Goal: Information Seeking & Learning: Check status

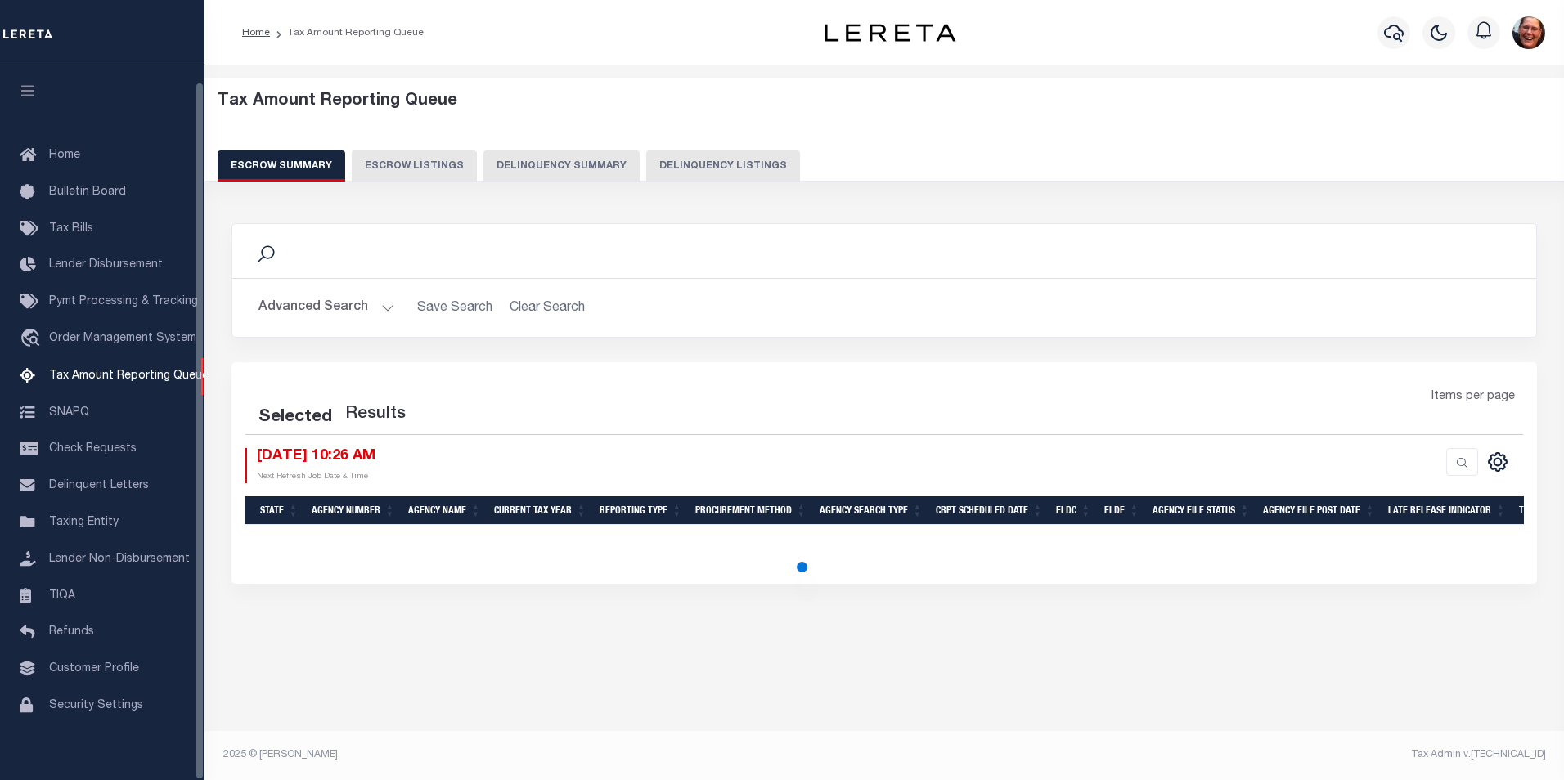
select select "100"
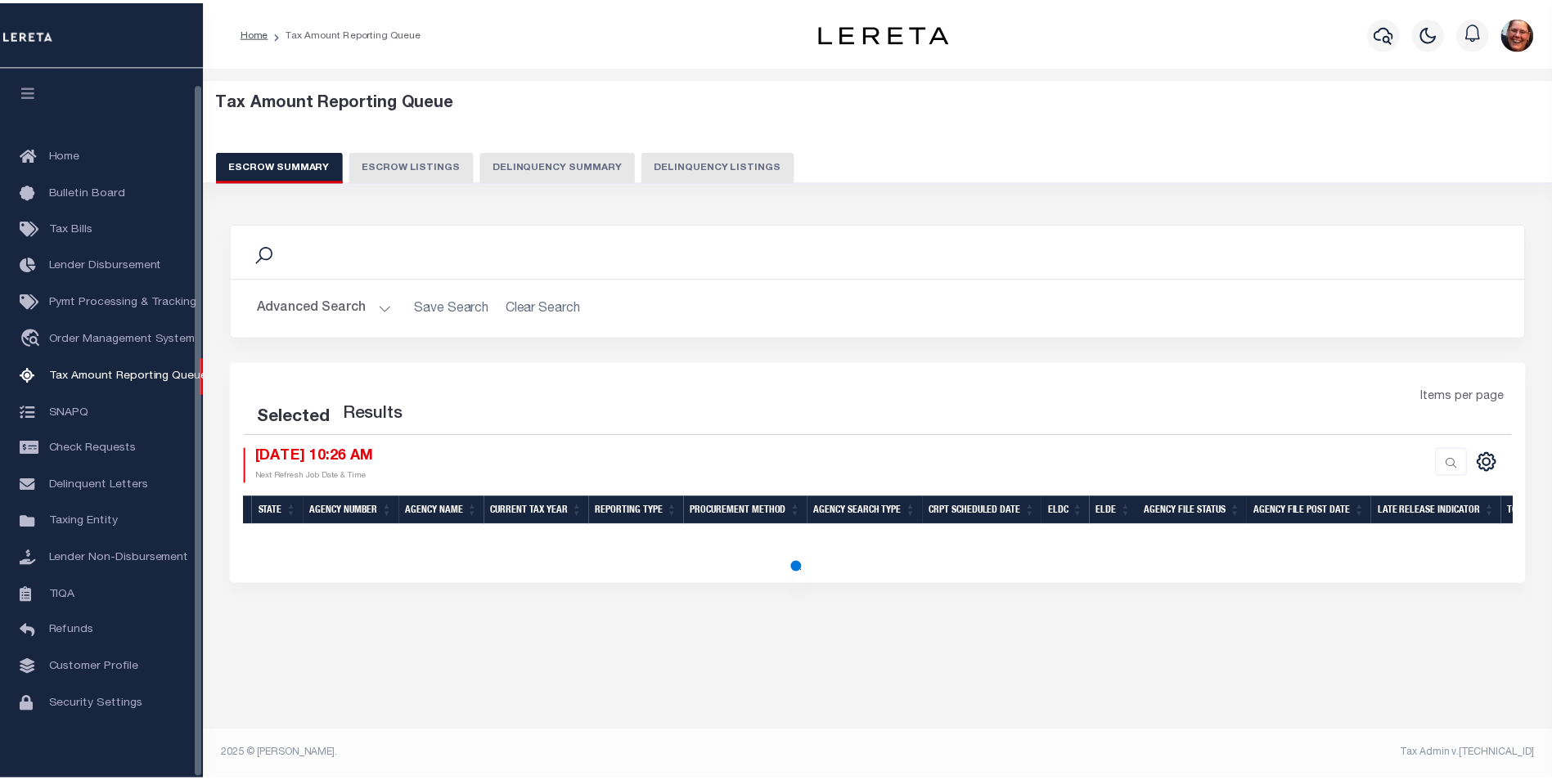
scroll to position [16, 0]
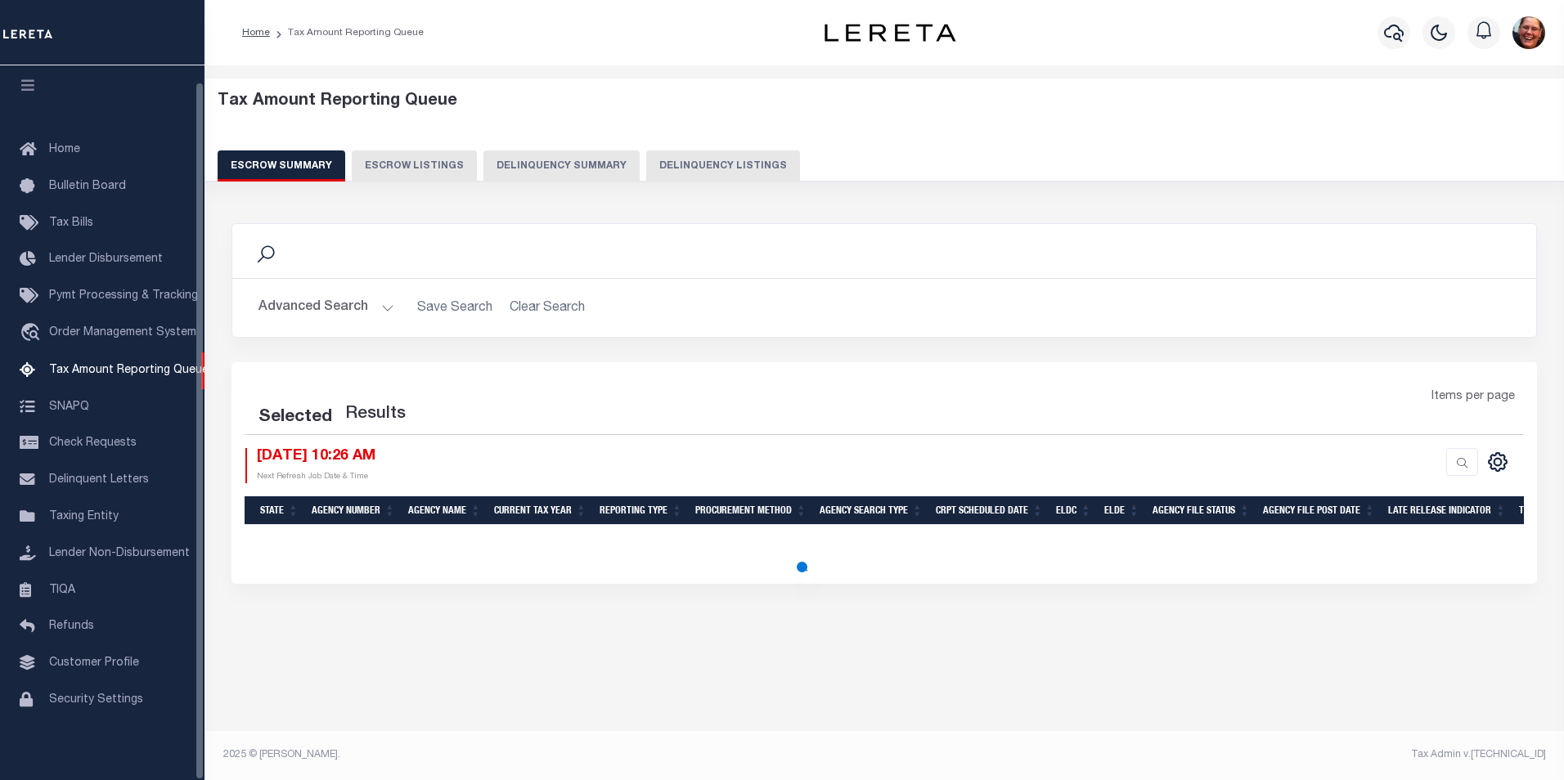
select select "100"
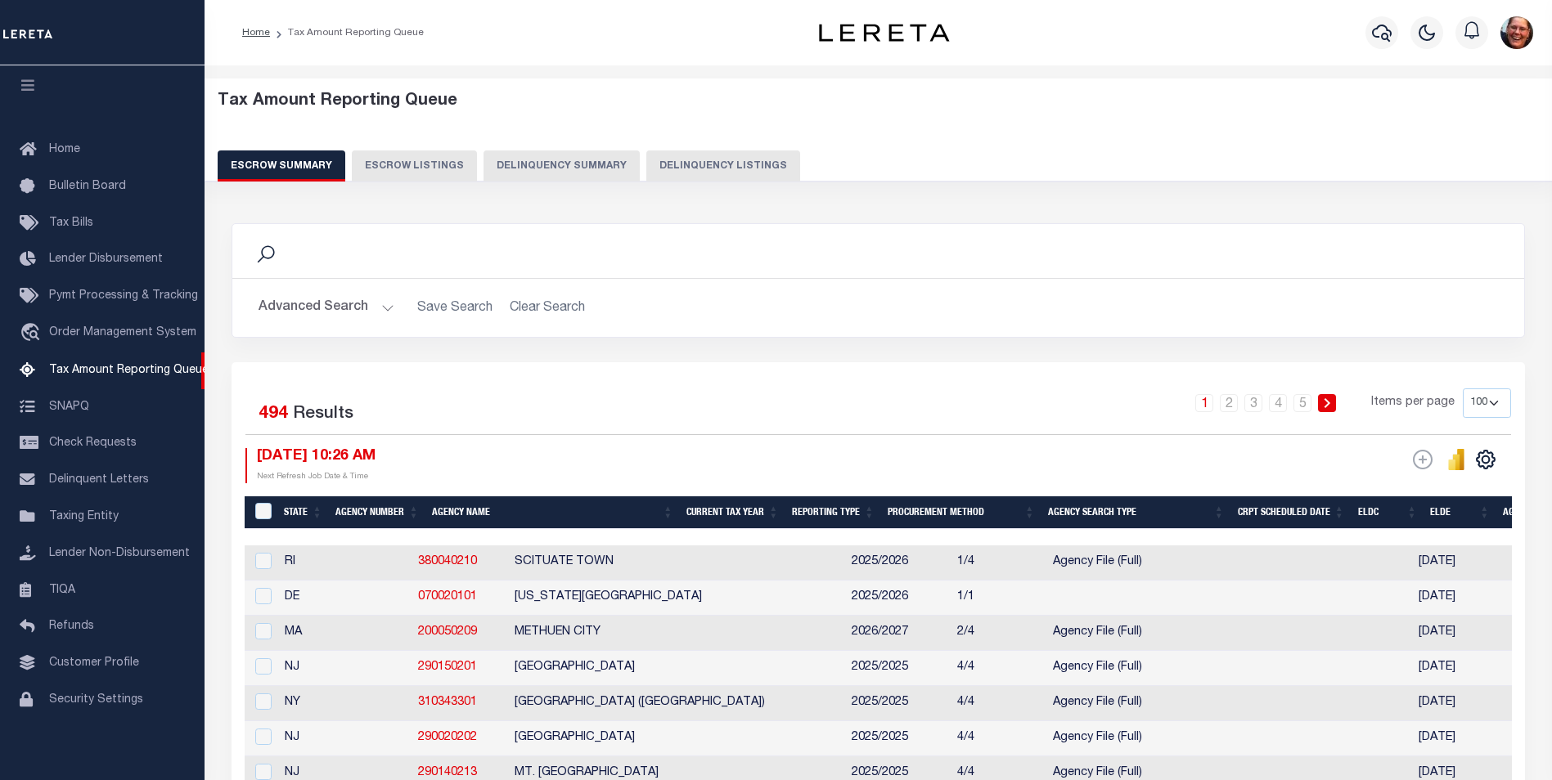
click at [375, 312] on button "Advanced Search" at bounding box center [326, 308] width 136 height 32
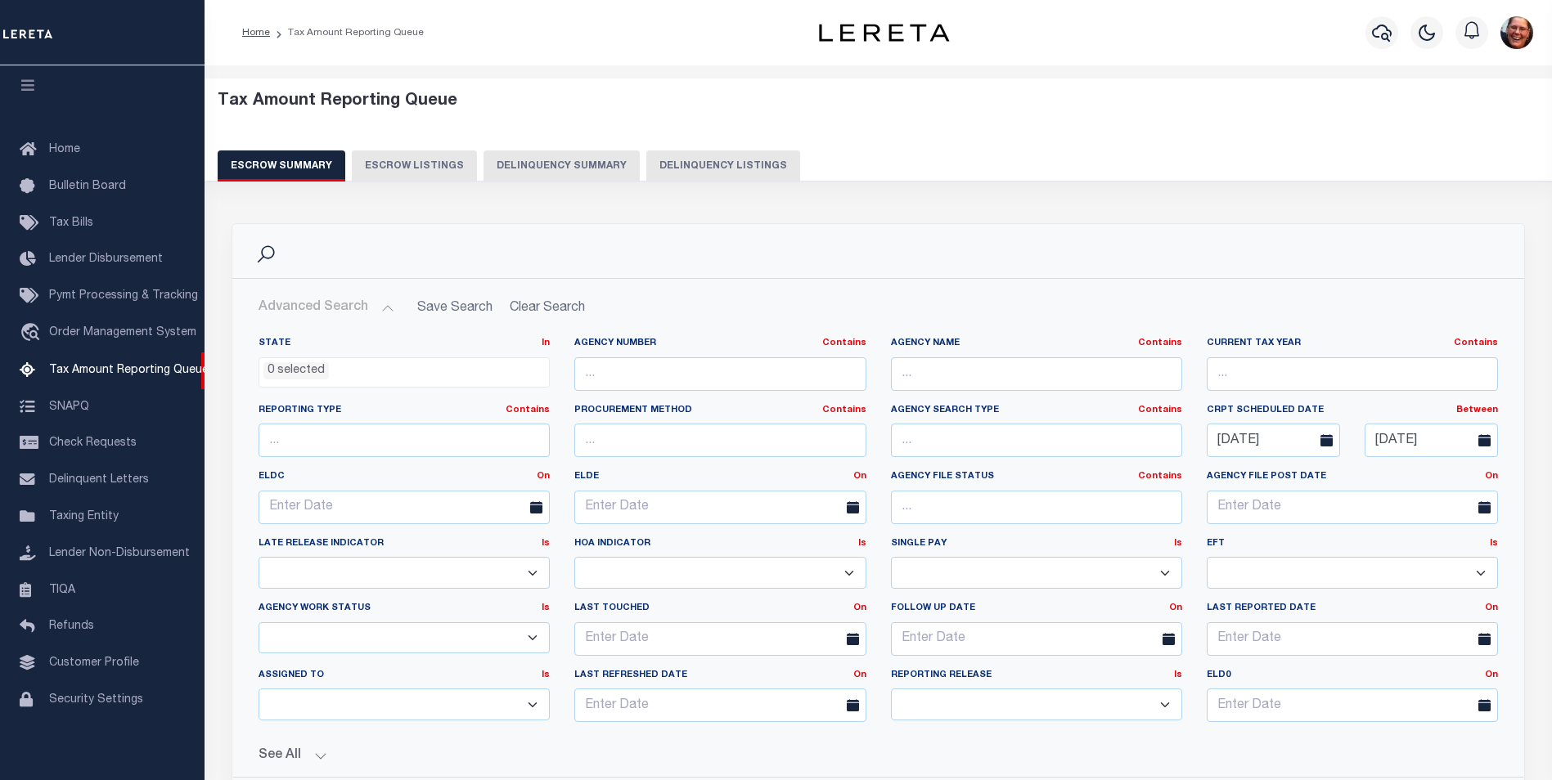
click at [1323, 444] on icon at bounding box center [1326, 440] width 12 height 12
click at [1244, 444] on input "[DATE]" at bounding box center [1273, 441] width 133 height 34
click at [1220, 480] on icon at bounding box center [1220, 477] width 11 height 11
select select "8"
click at [1253, 530] on span "1" at bounding box center [1260, 532] width 32 height 32
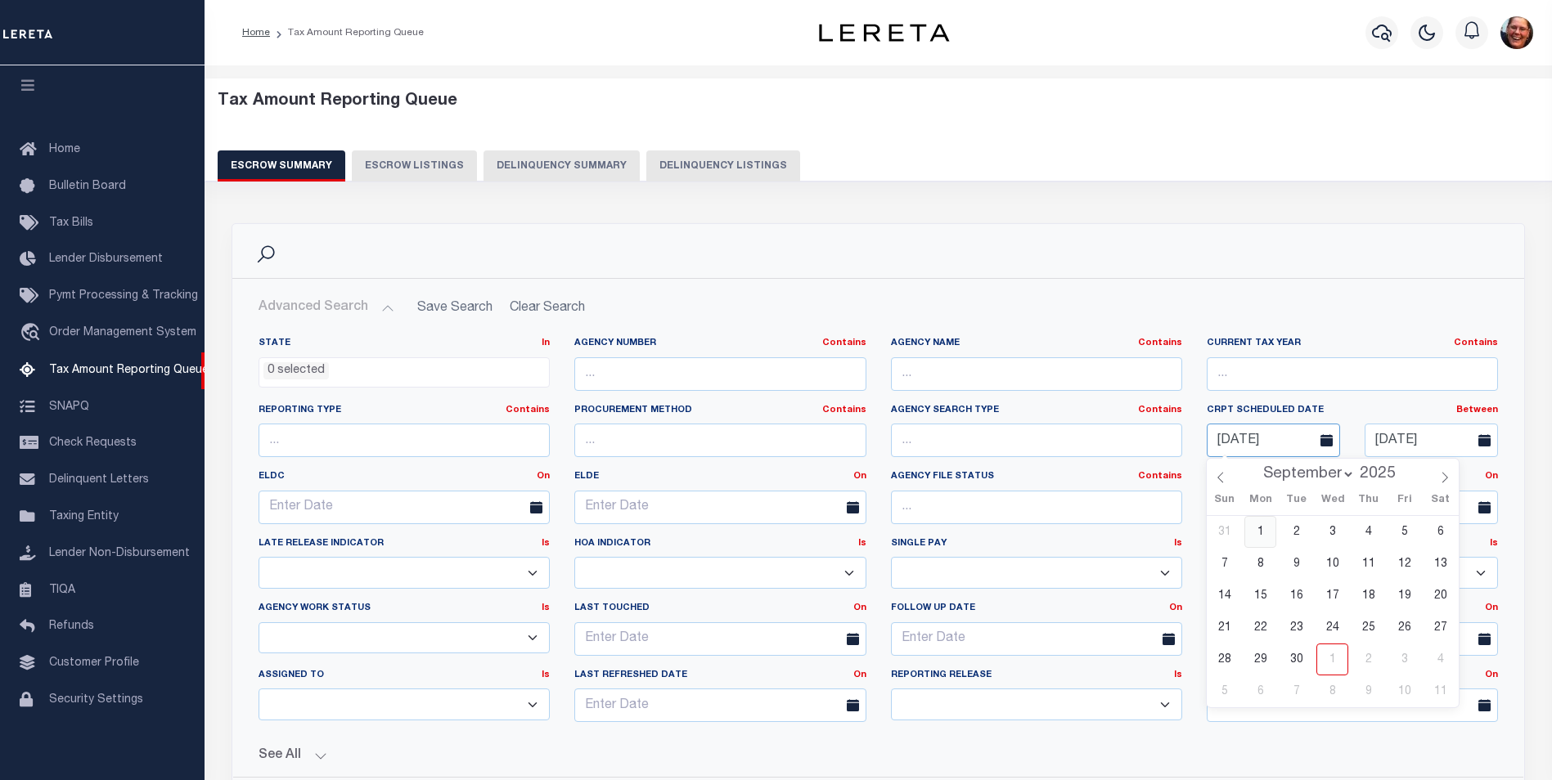
type input "[DATE]"
click at [1426, 442] on input "[DATE]" at bounding box center [1430, 441] width 133 height 34
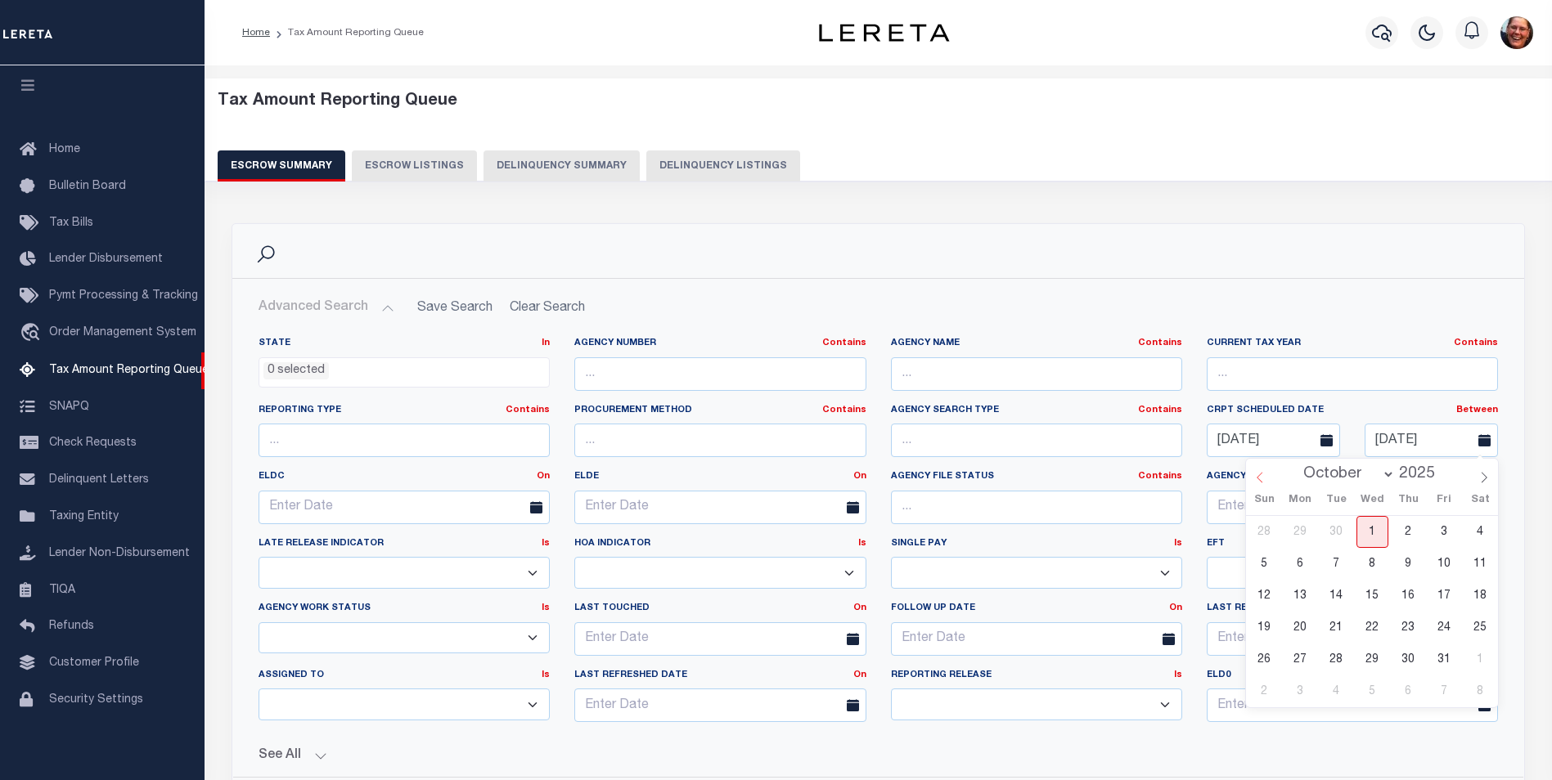
click at [1261, 478] on icon at bounding box center [1259, 477] width 11 height 11
select select "8"
click at [1338, 661] on span "30" at bounding box center [1336, 660] width 32 height 32
type input "[DATE]"
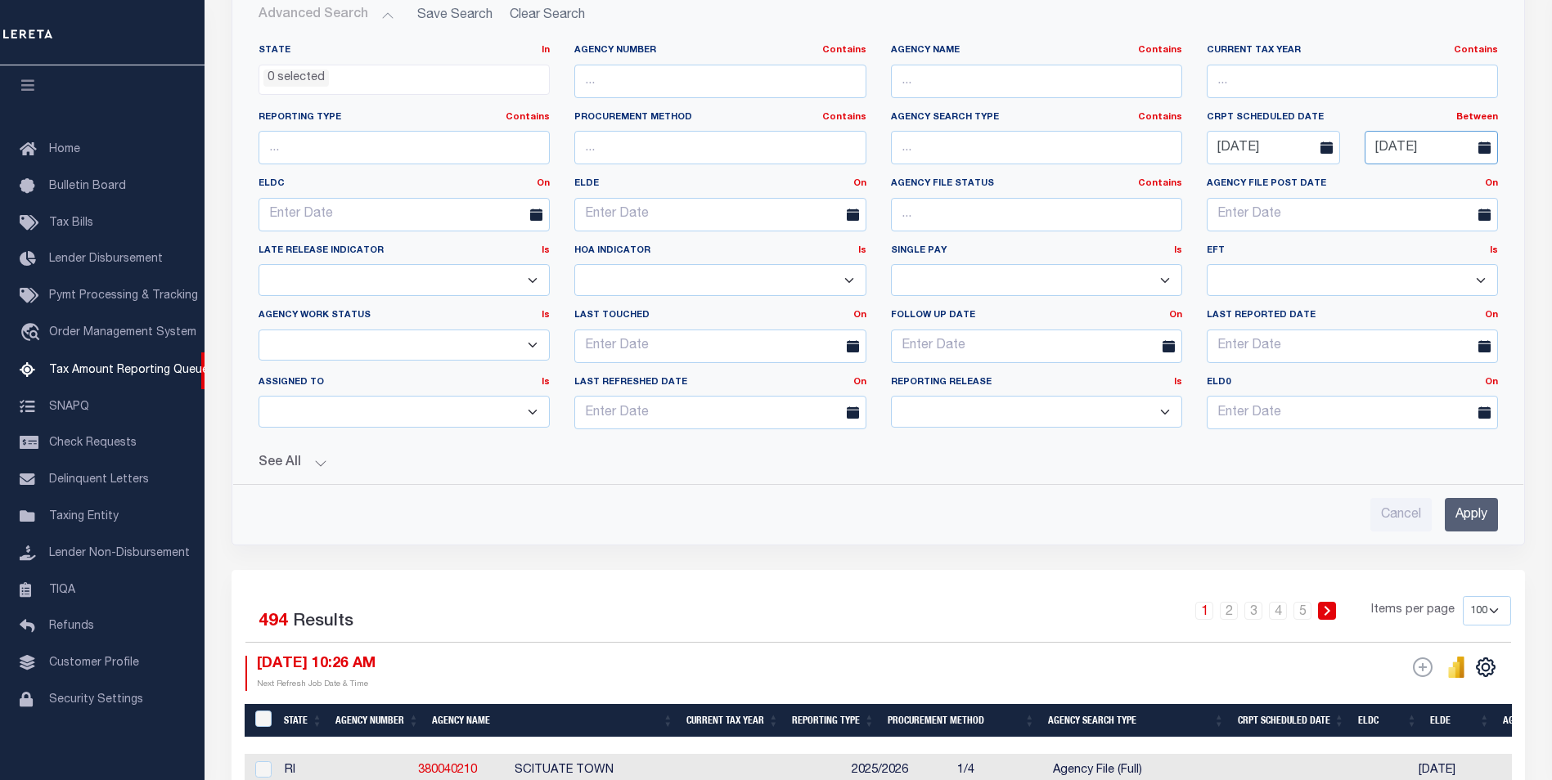
scroll to position [327, 0]
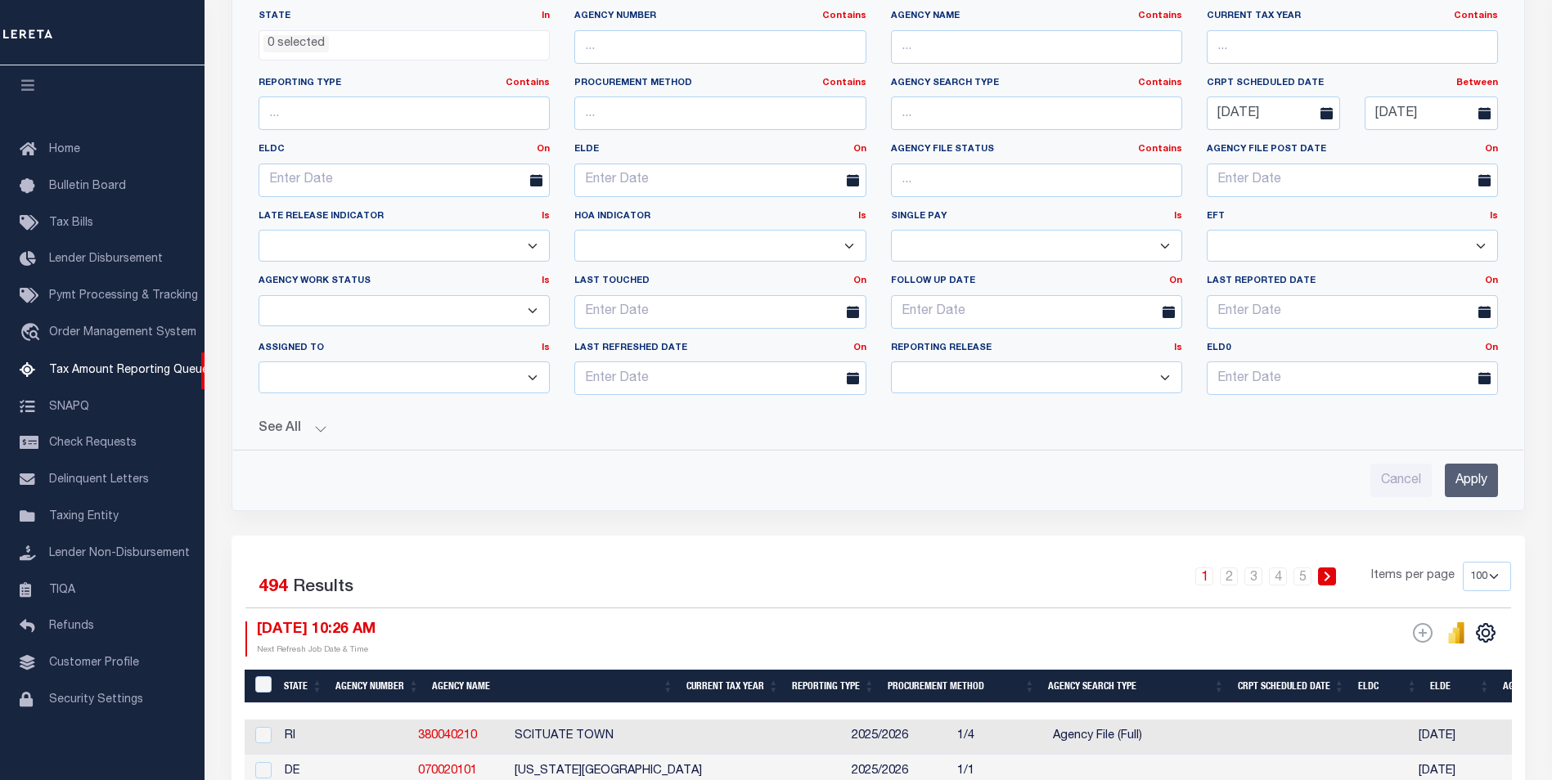
click at [1459, 482] on input "Apply" at bounding box center [1471, 481] width 53 height 34
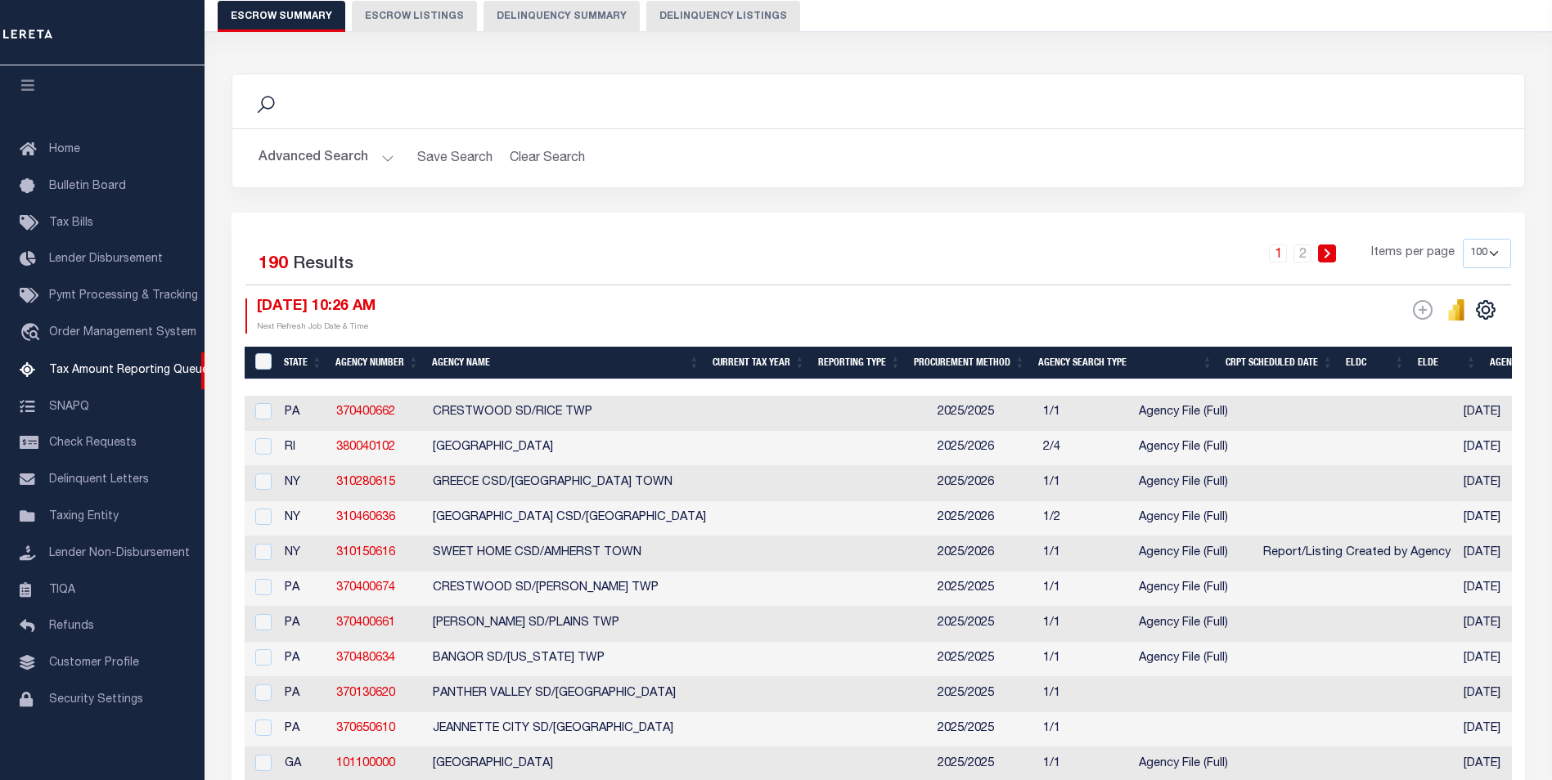
scroll to position [0, 0]
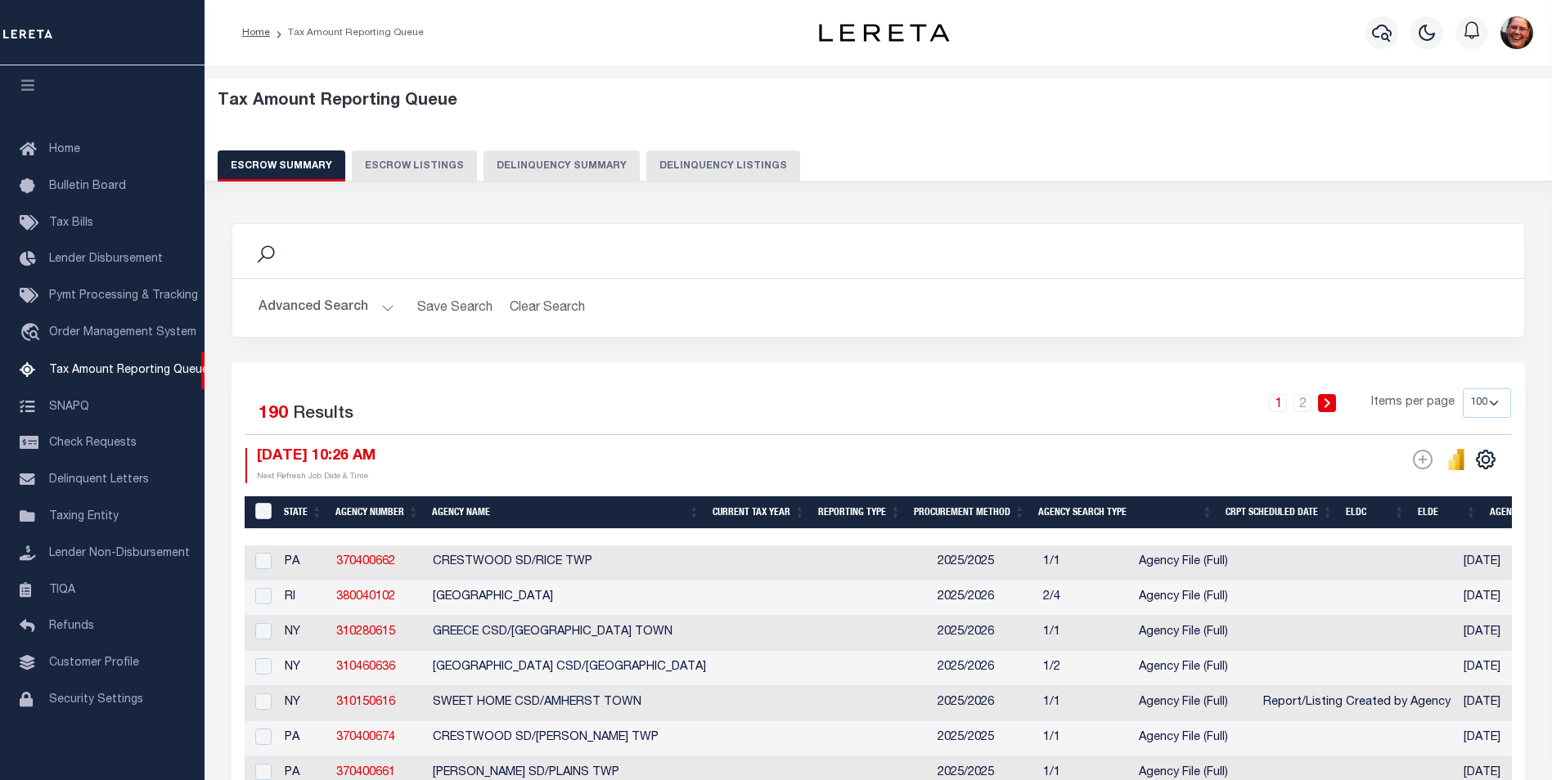
click at [1490, 404] on select "10 25 50 100 500" at bounding box center [1487, 403] width 48 height 29
select select "500"
click at [1463, 389] on select "10 25 50 100 500" at bounding box center [1487, 403] width 48 height 29
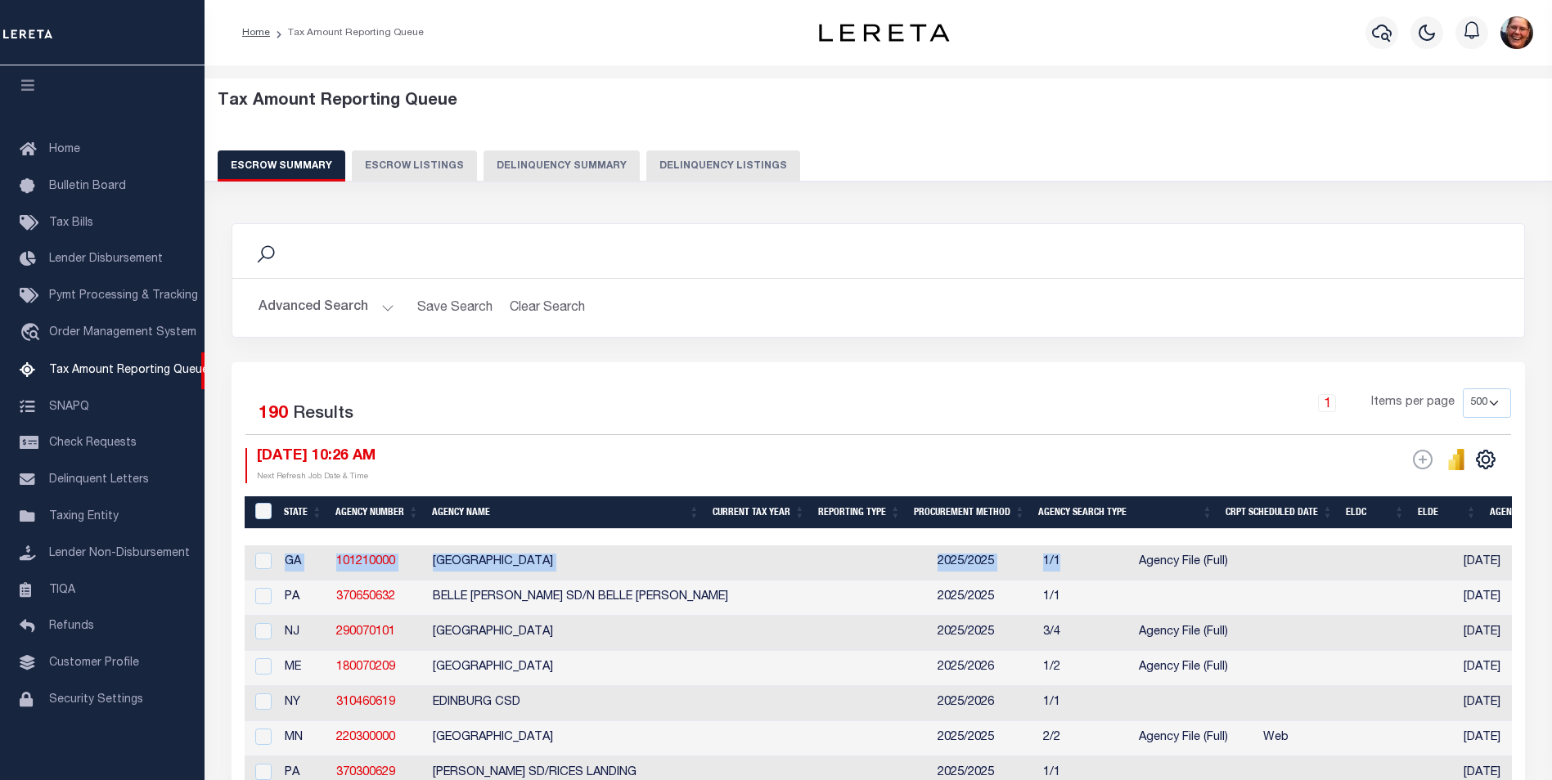
drag, startPoint x: 607, startPoint y: 534, endPoint x: 870, endPoint y: 552, distance: 263.2
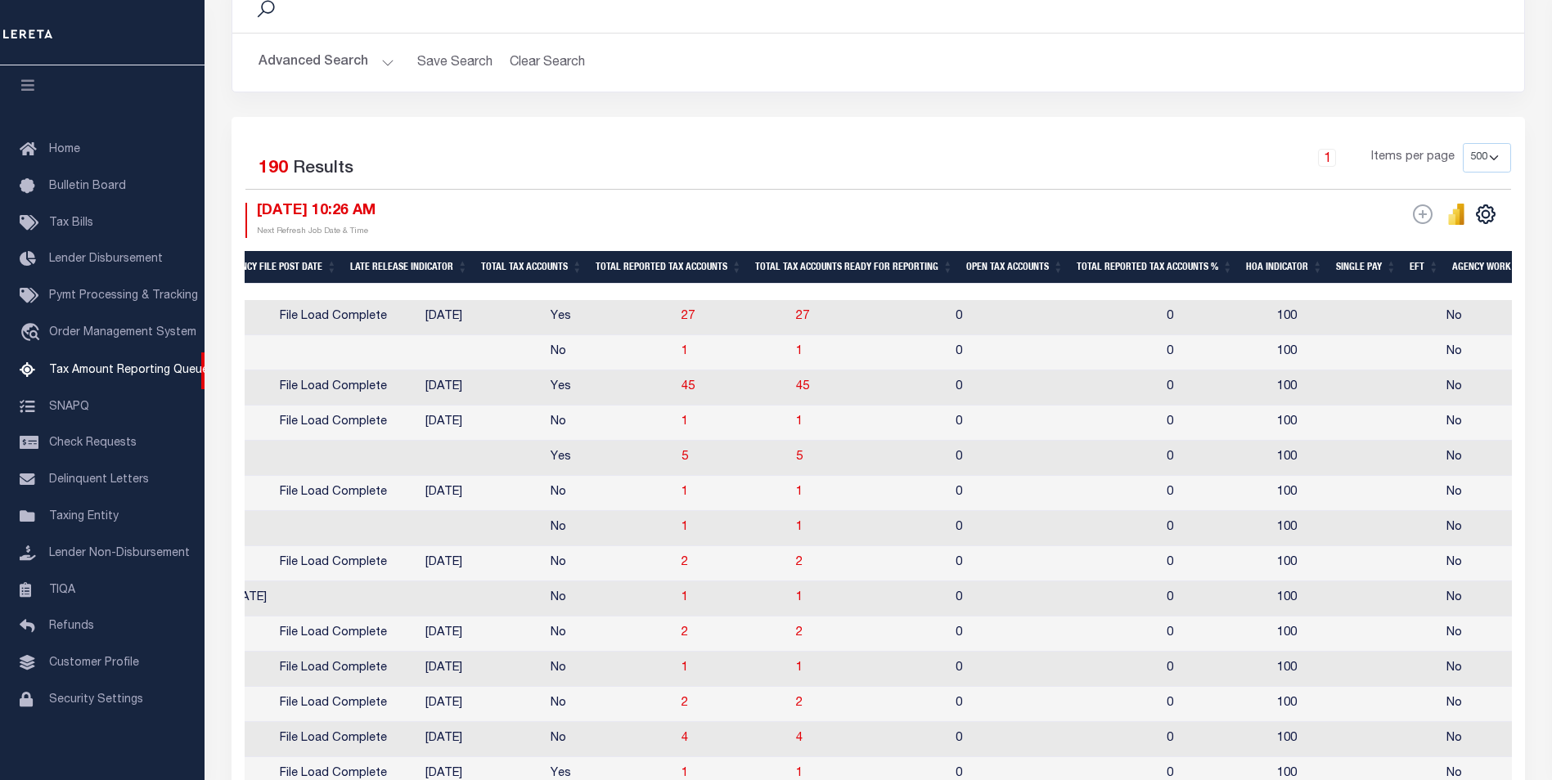
scroll to position [556, 0]
